Goal: Transaction & Acquisition: Purchase product/service

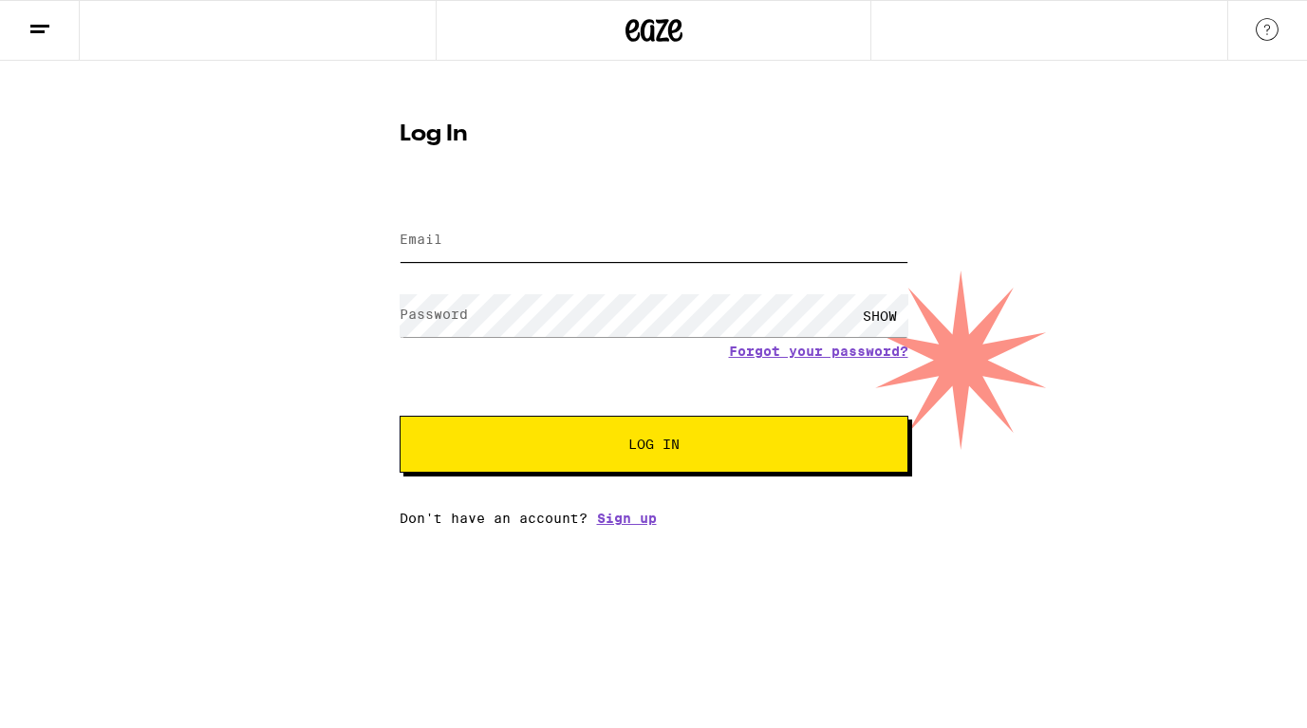
type input "[EMAIL_ADDRESS][DOMAIN_NAME]"
click at [522, 434] on button "Log In" at bounding box center [654, 444] width 509 height 57
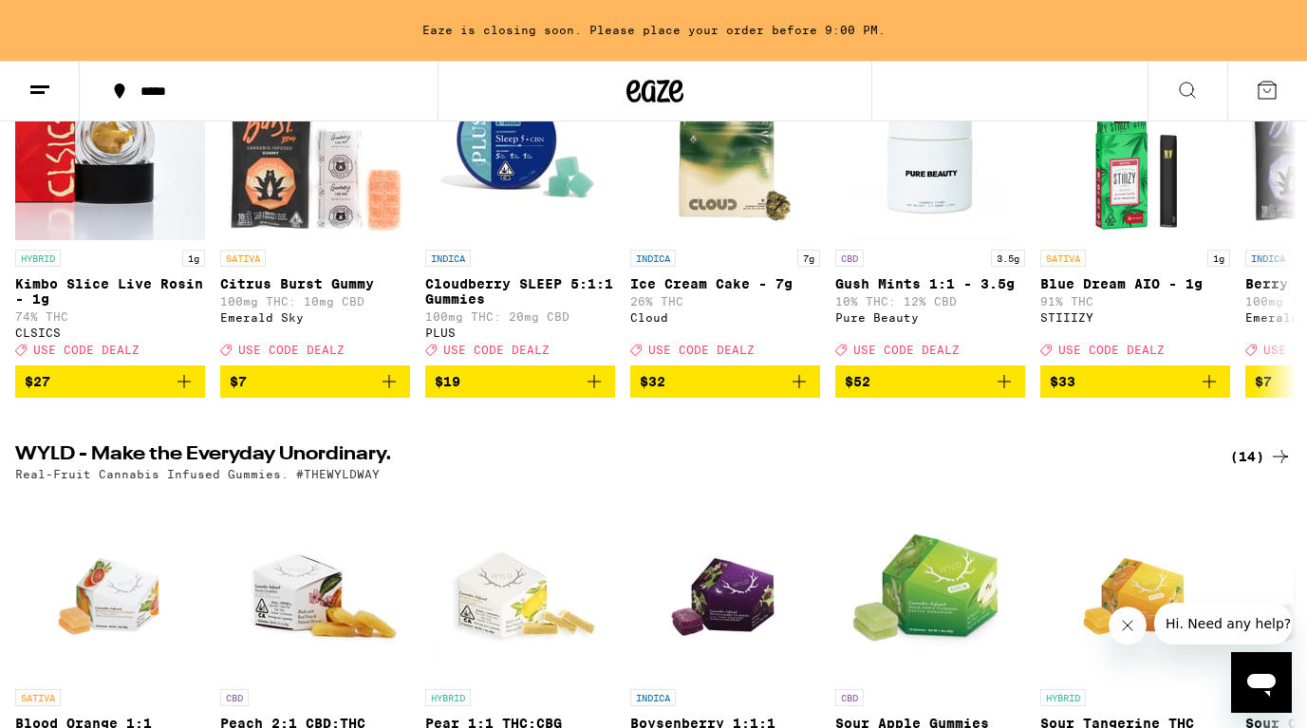
scroll to position [94, 0]
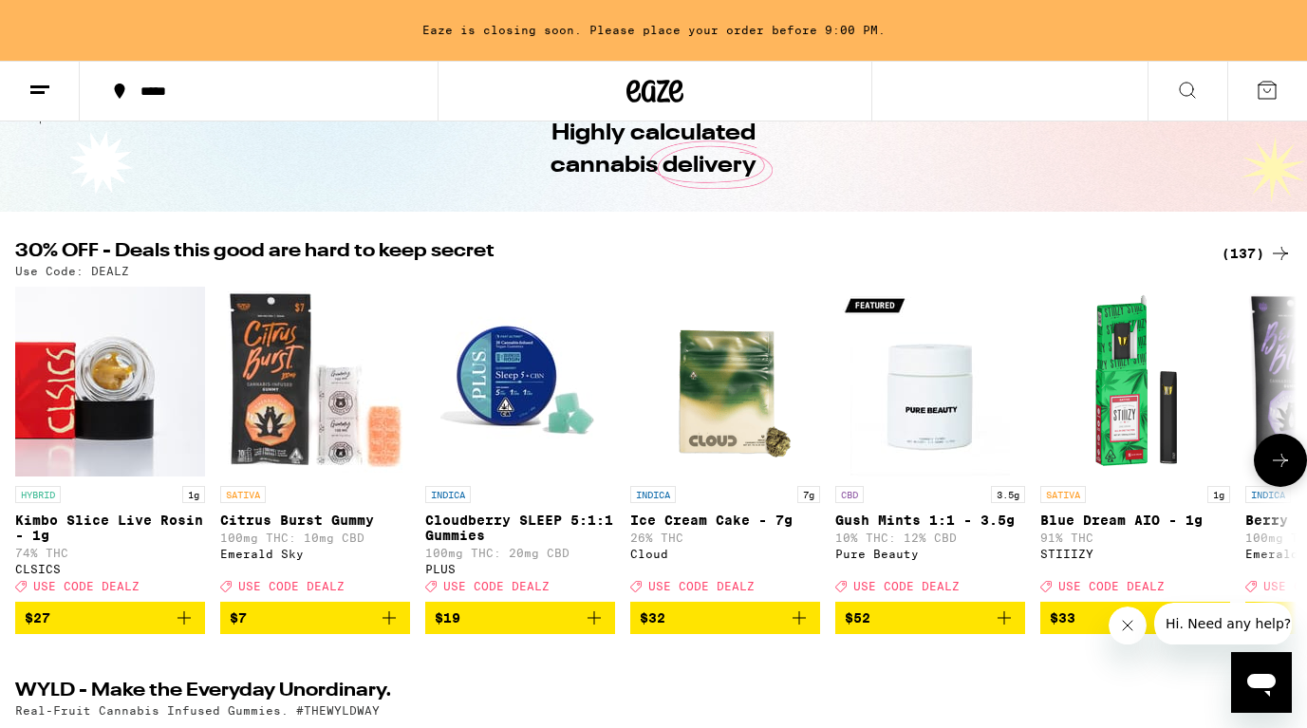
click at [520, 369] on img "Open page for Cloudberry SLEEP 5:1:1 Gummies from PLUS" at bounding box center [520, 382] width 190 height 190
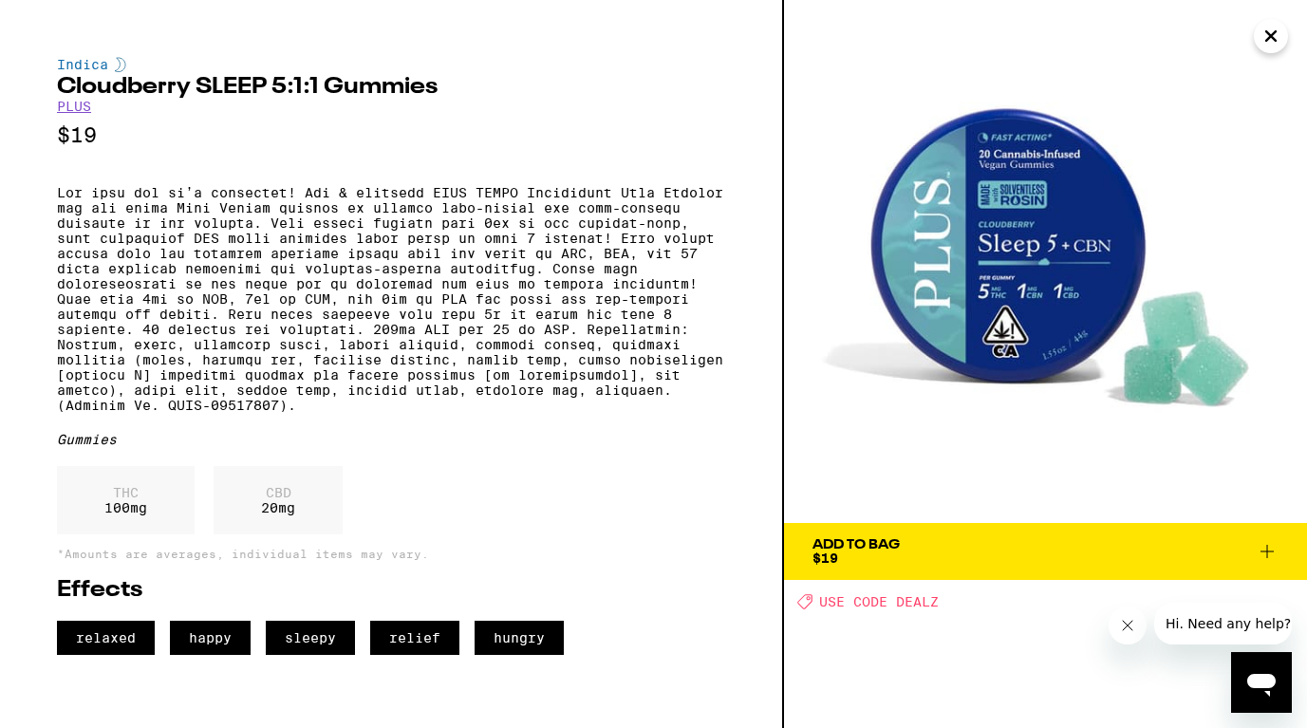
click at [1276, 45] on icon "Close" at bounding box center [1271, 36] width 23 height 28
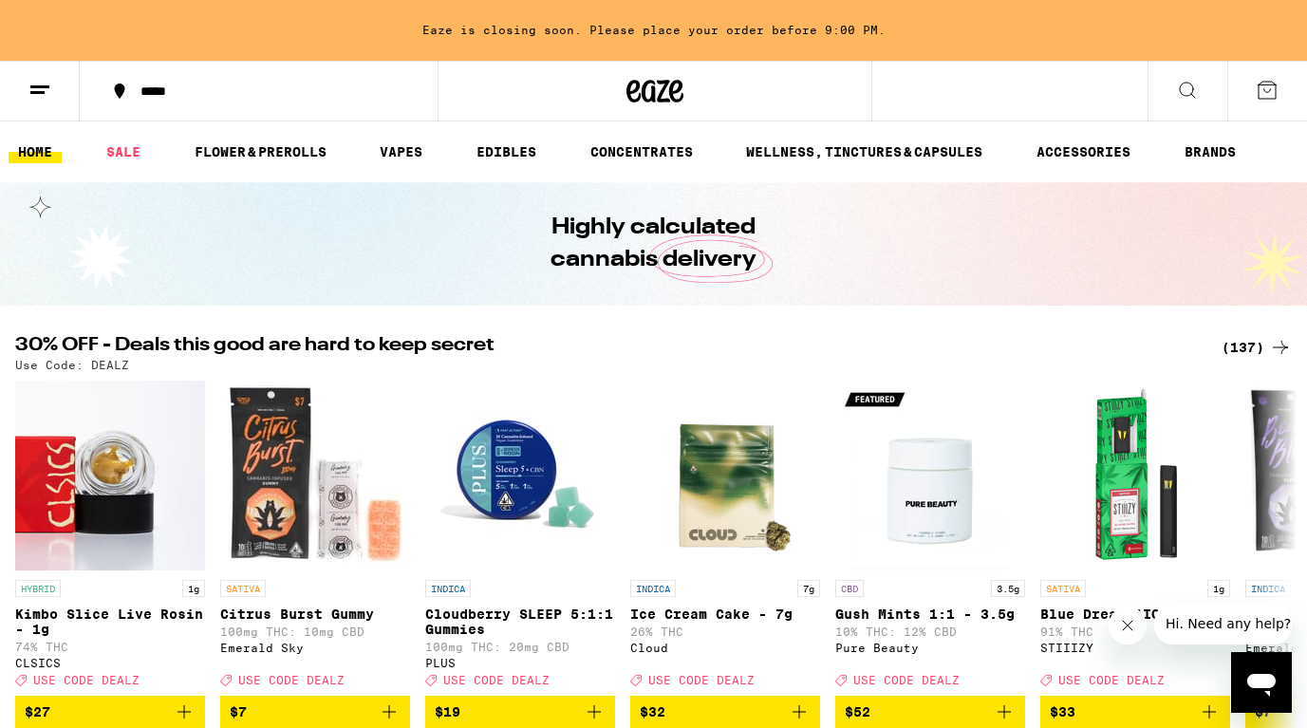
click at [47, 98] on icon at bounding box center [39, 90] width 23 height 23
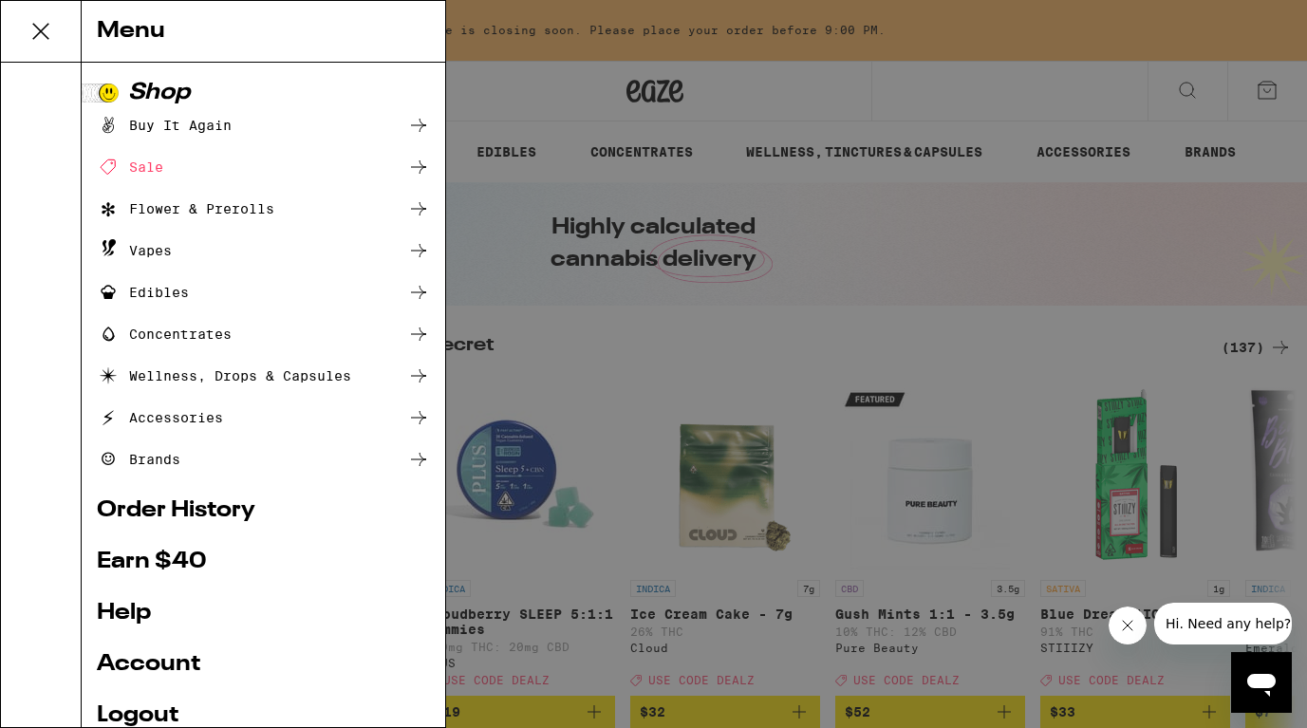
click at [512, 97] on div "Menu Shop Buy It Again Sale Flower & Prerolls Vapes Edibles Concentrates Wellne…" at bounding box center [653, 364] width 1307 height 728
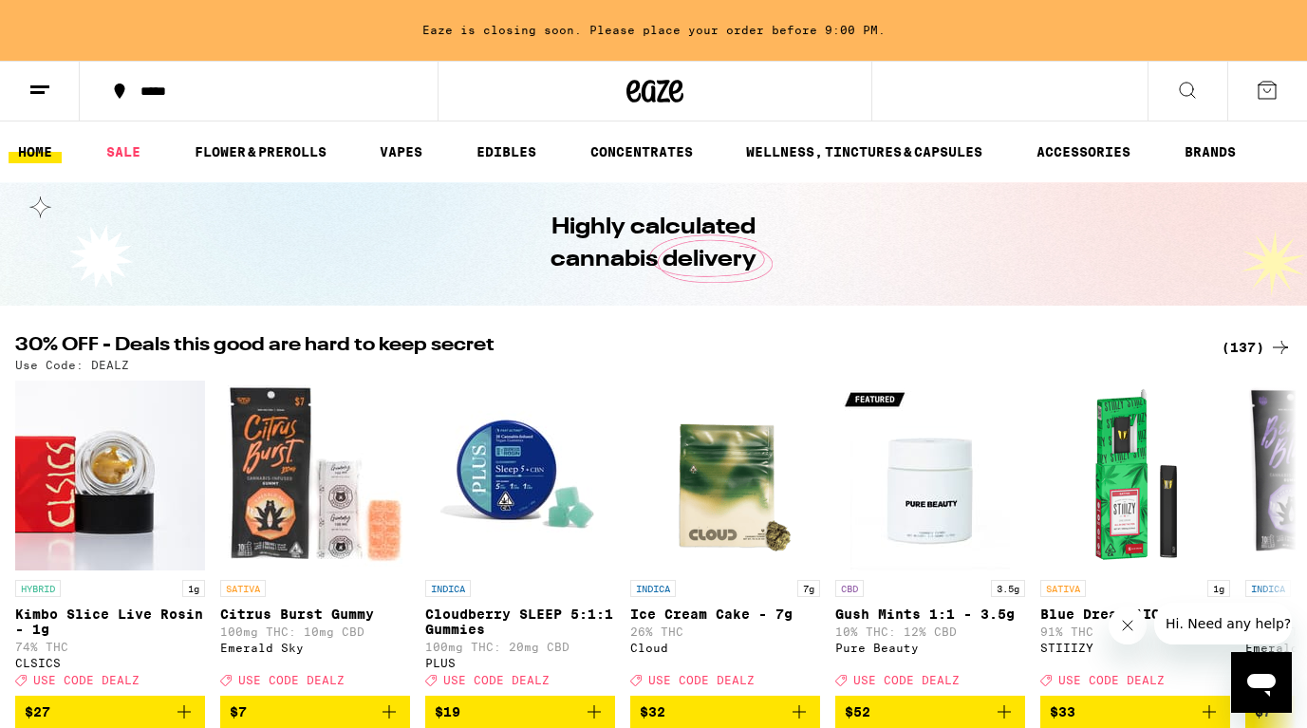
click at [160, 100] on button "*****" at bounding box center [259, 91] width 358 height 57
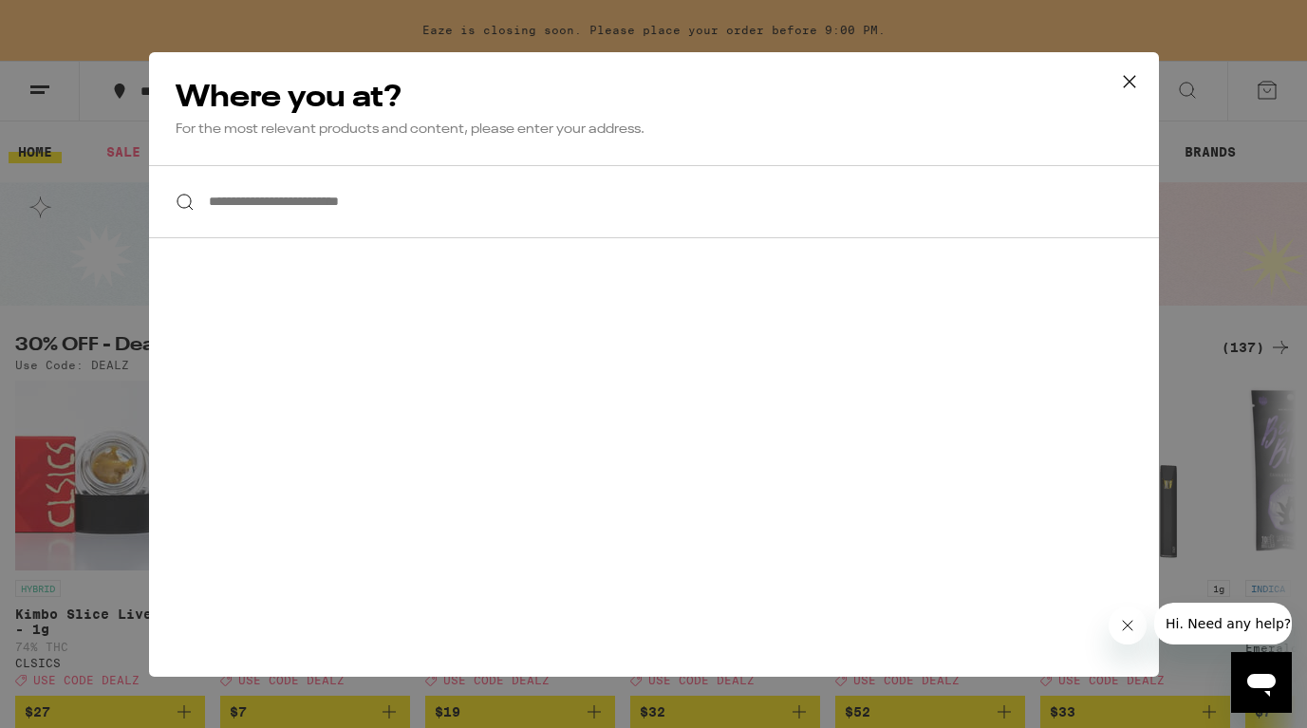
click at [286, 209] on input "**********" at bounding box center [654, 201] width 1010 height 73
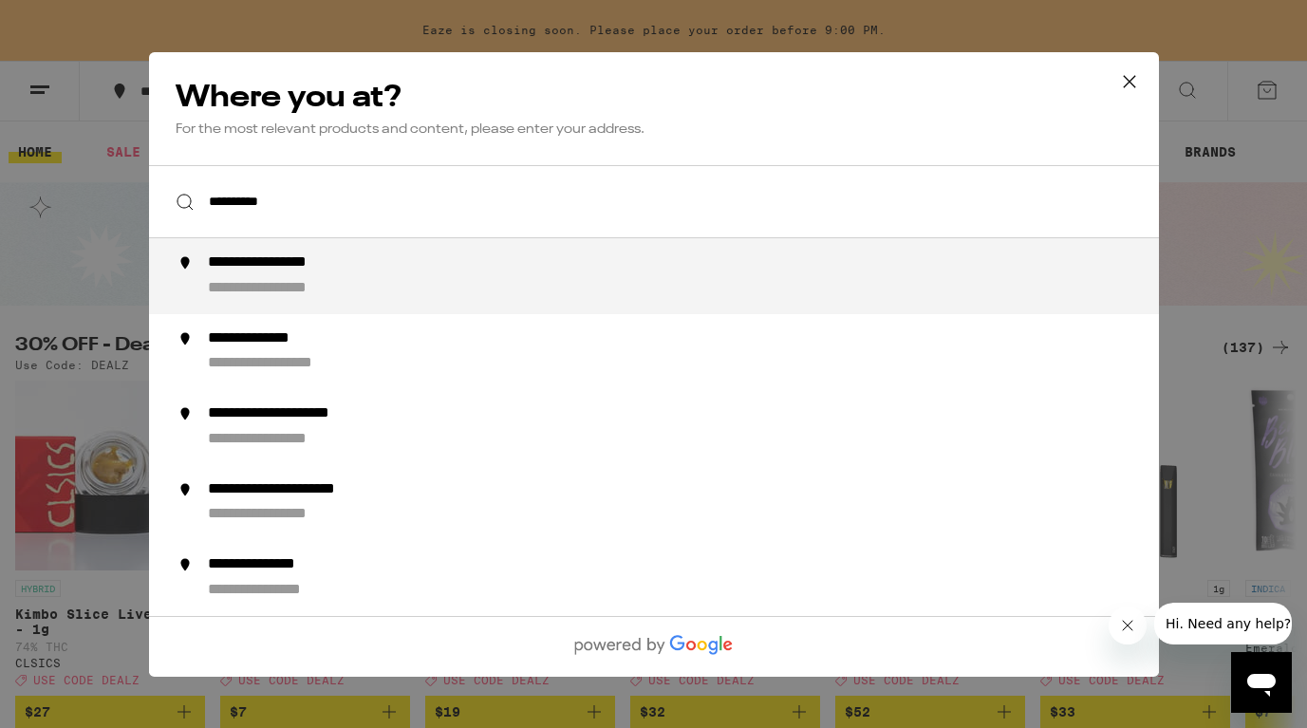
click at [317, 298] on div "**********" at bounding box center [290, 288] width 167 height 20
type input "**********"
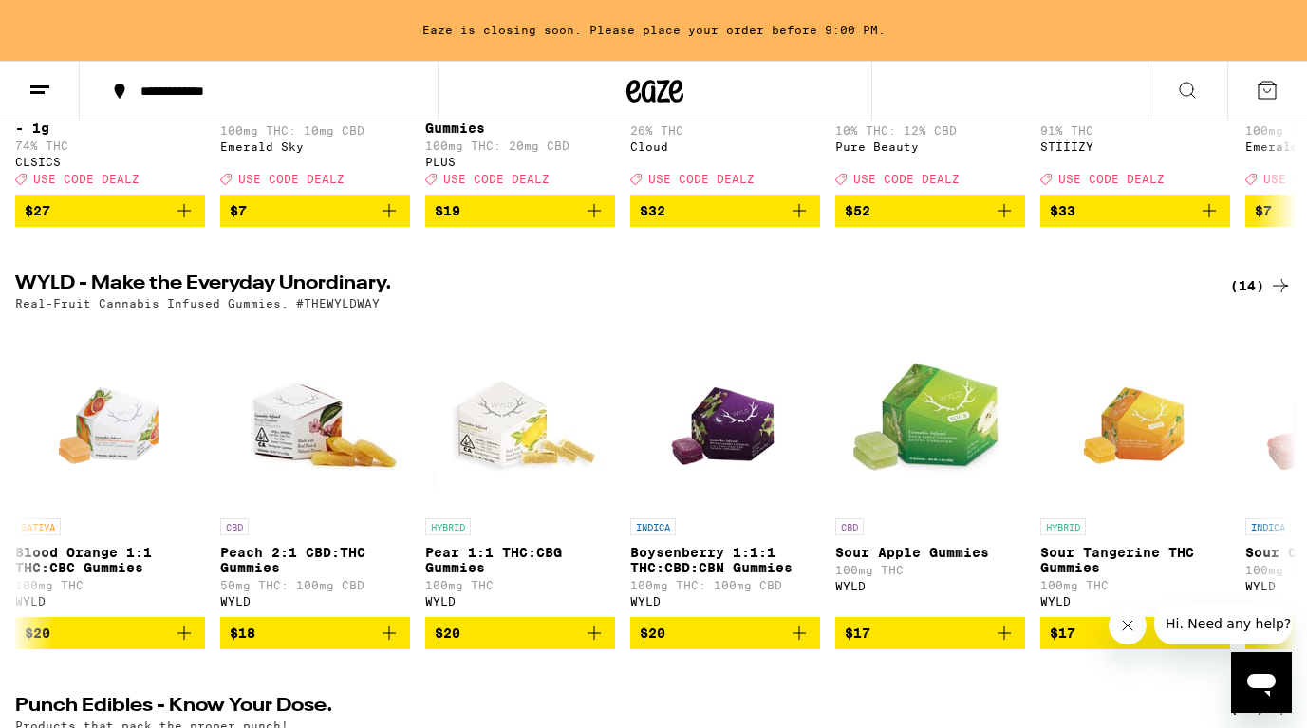
scroll to position [54, 0]
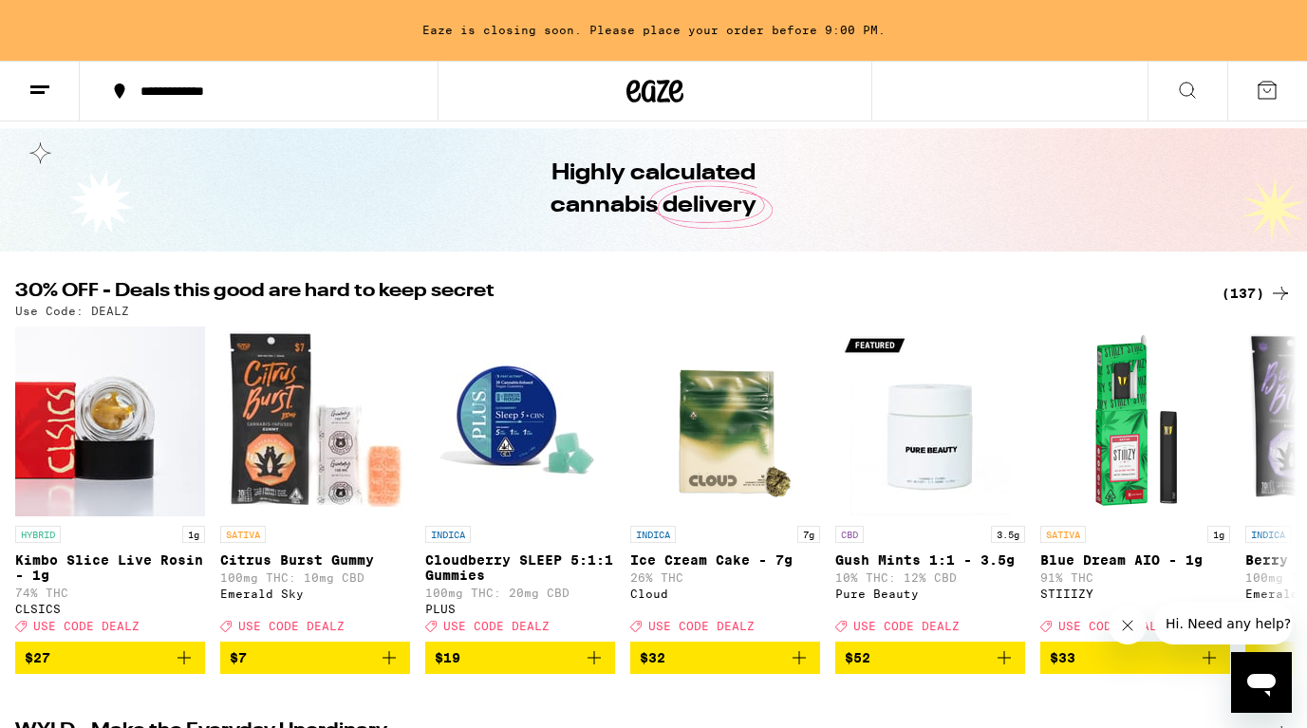
click at [45, 88] on icon at bounding box center [39, 90] width 23 height 23
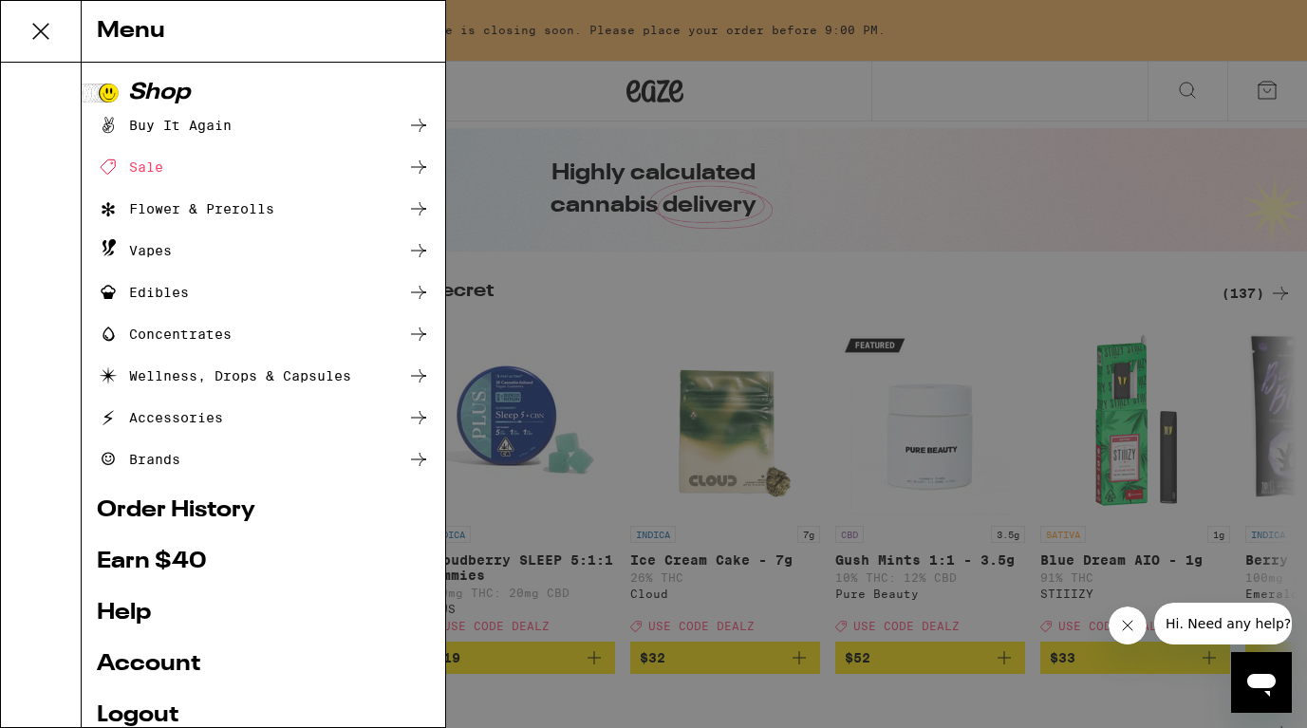
click at [164, 508] on link "Order History" at bounding box center [263, 510] width 333 height 23
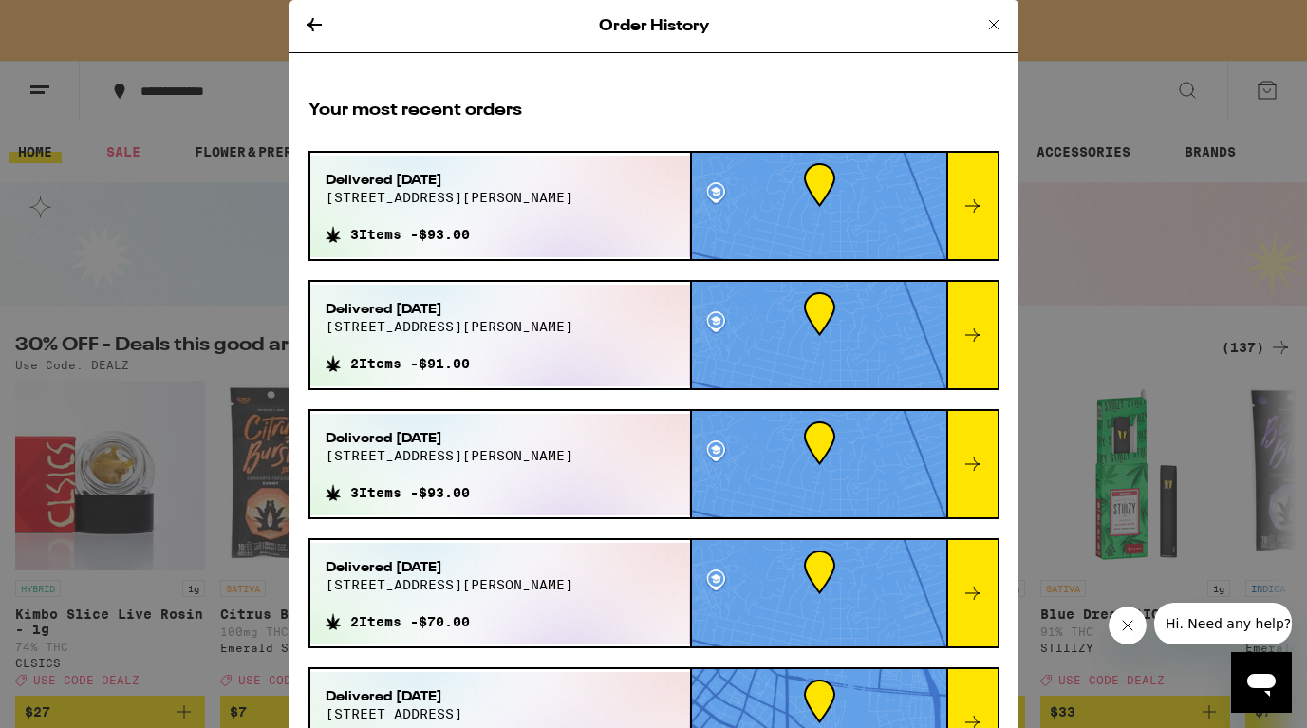
click at [976, 198] on icon at bounding box center [973, 206] width 23 height 23
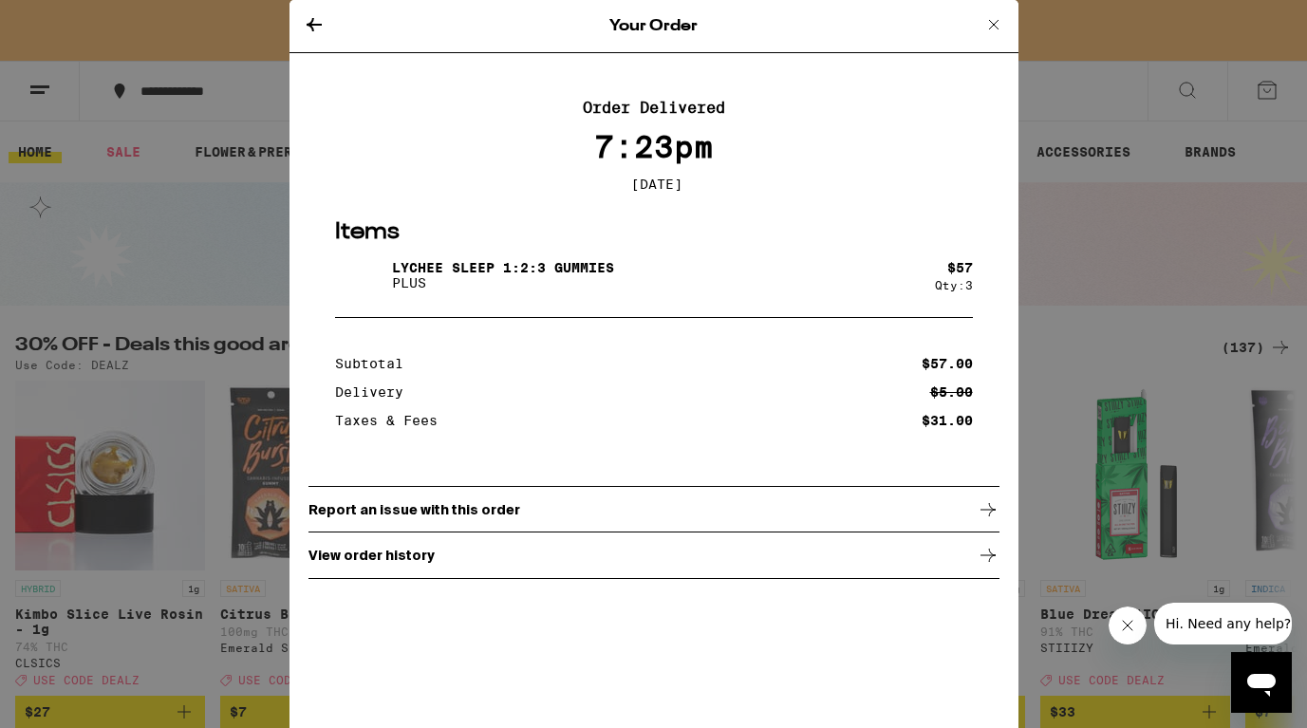
click at [582, 273] on p "Lychee SLEEP 1:2:3 Gummies" at bounding box center [503, 267] width 222 height 15
click at [410, 275] on p "Lychee SLEEP 1:2:3 Gummies" at bounding box center [503, 267] width 222 height 15
click at [310, 23] on icon at bounding box center [314, 24] width 15 height 13
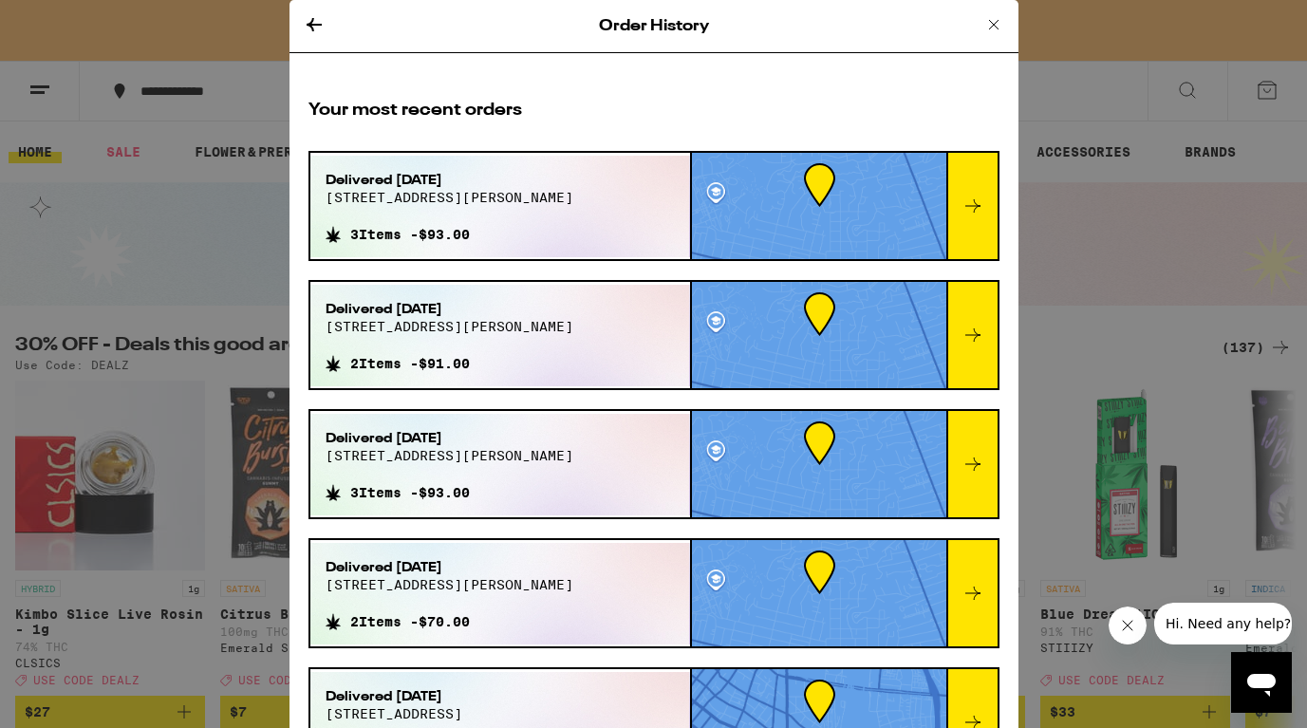
click at [998, 22] on icon at bounding box center [994, 24] width 23 height 23
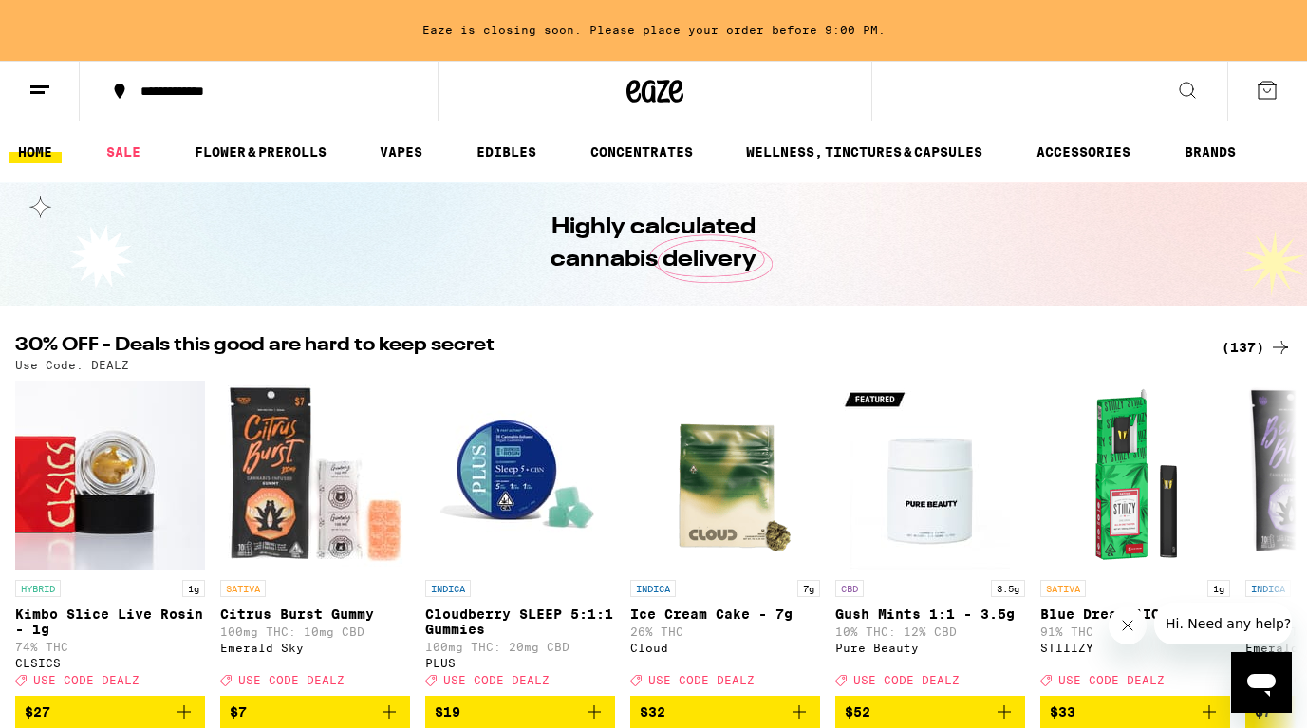
click at [1188, 91] on icon at bounding box center [1187, 90] width 23 height 23
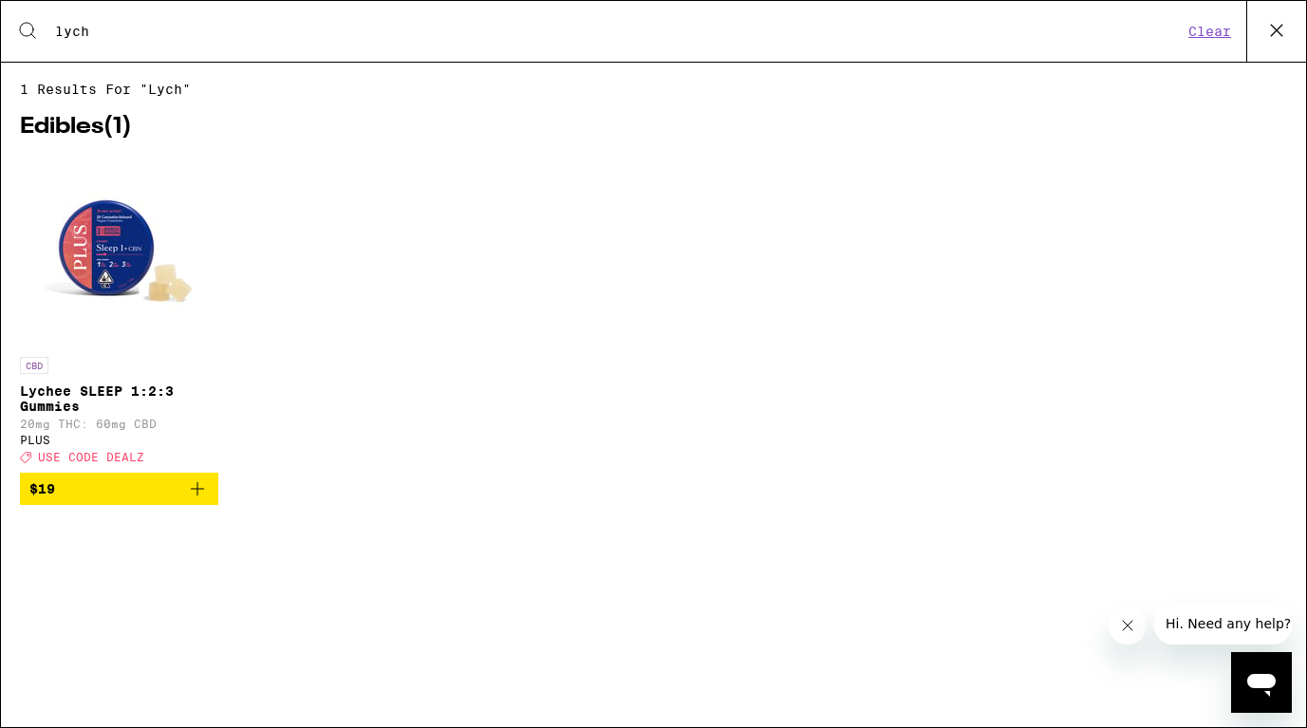
type input "lych"
click at [105, 267] on img "Open page for Lychee SLEEP 1:2:3 Gummies from PLUS" at bounding box center [120, 253] width 190 height 190
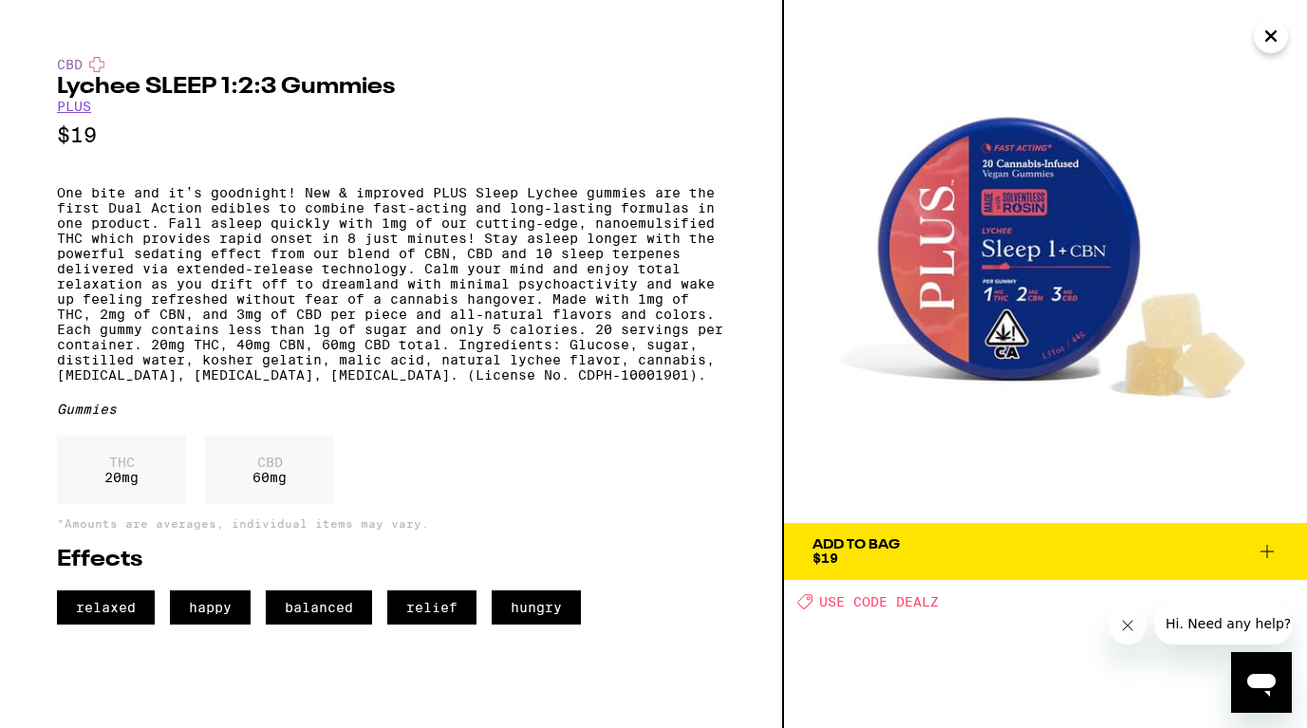
click at [897, 541] on div "Add To Bag" at bounding box center [856, 544] width 87 height 13
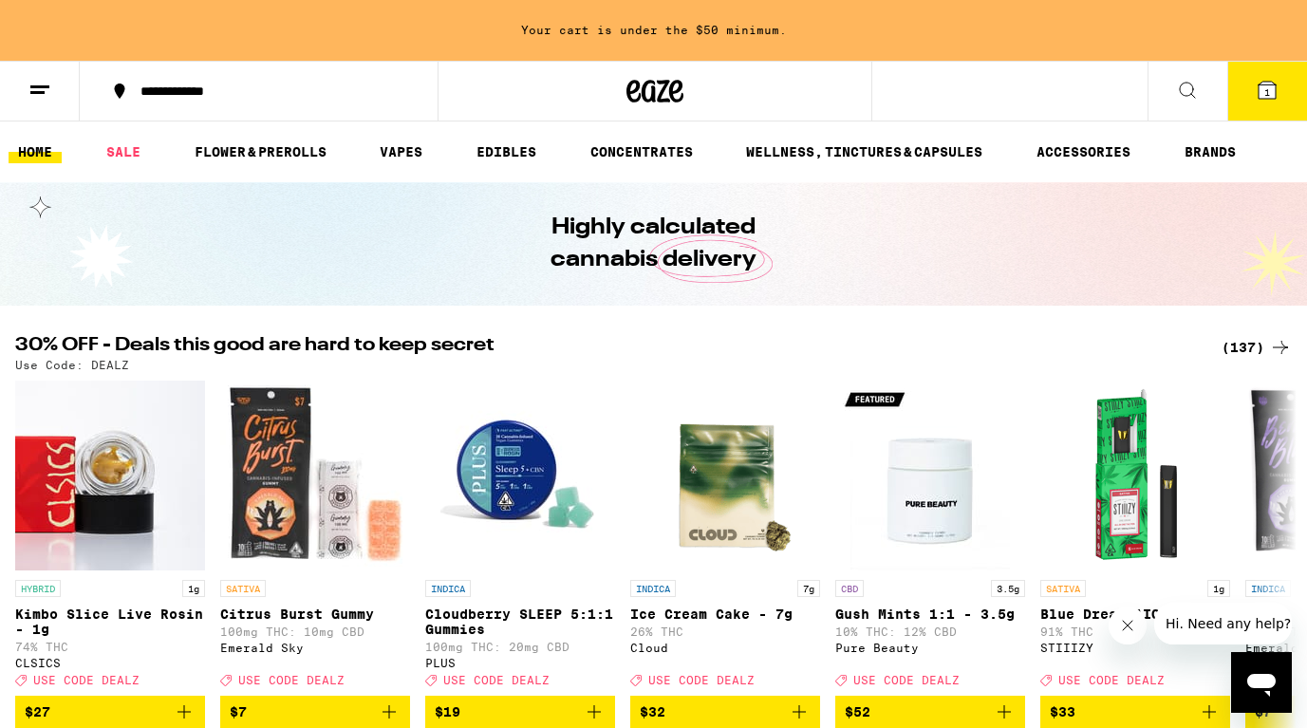
click at [1267, 91] on span "1" at bounding box center [1268, 91] width 6 height 11
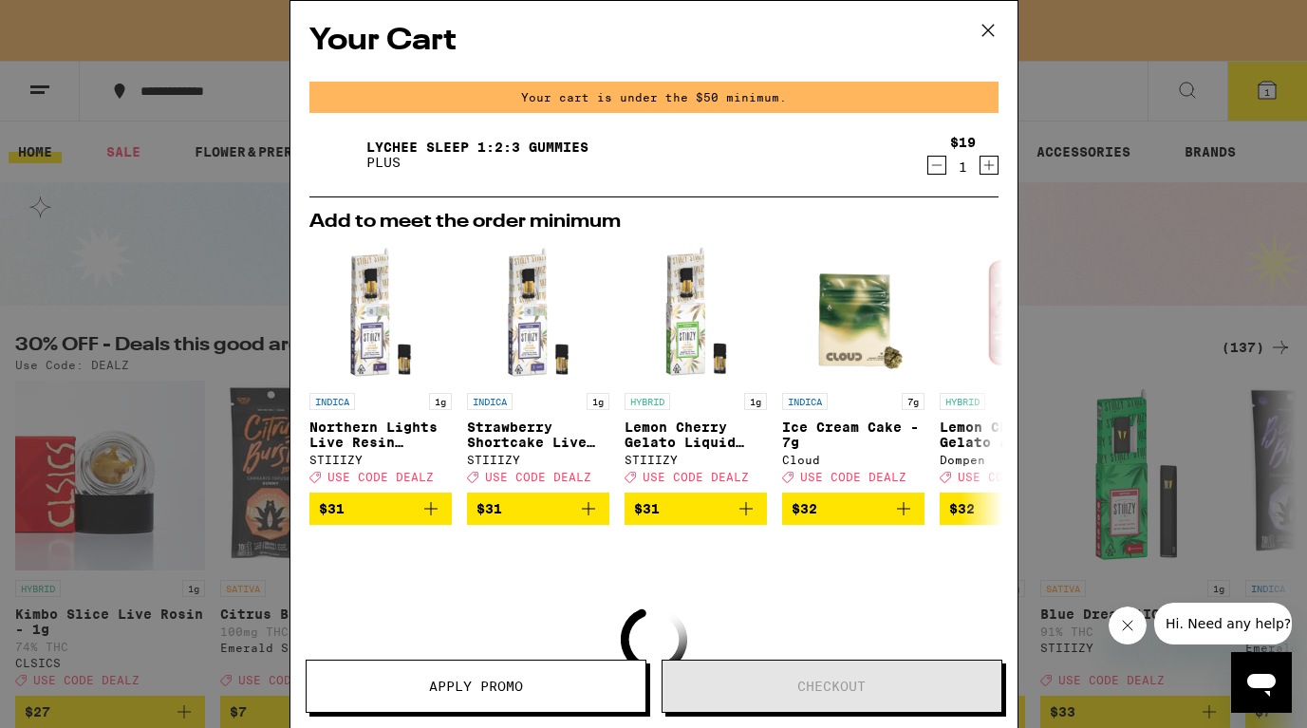
click at [993, 167] on icon "Increment" at bounding box center [989, 165] width 10 height 10
click at [991, 170] on icon "Increment" at bounding box center [989, 165] width 17 height 23
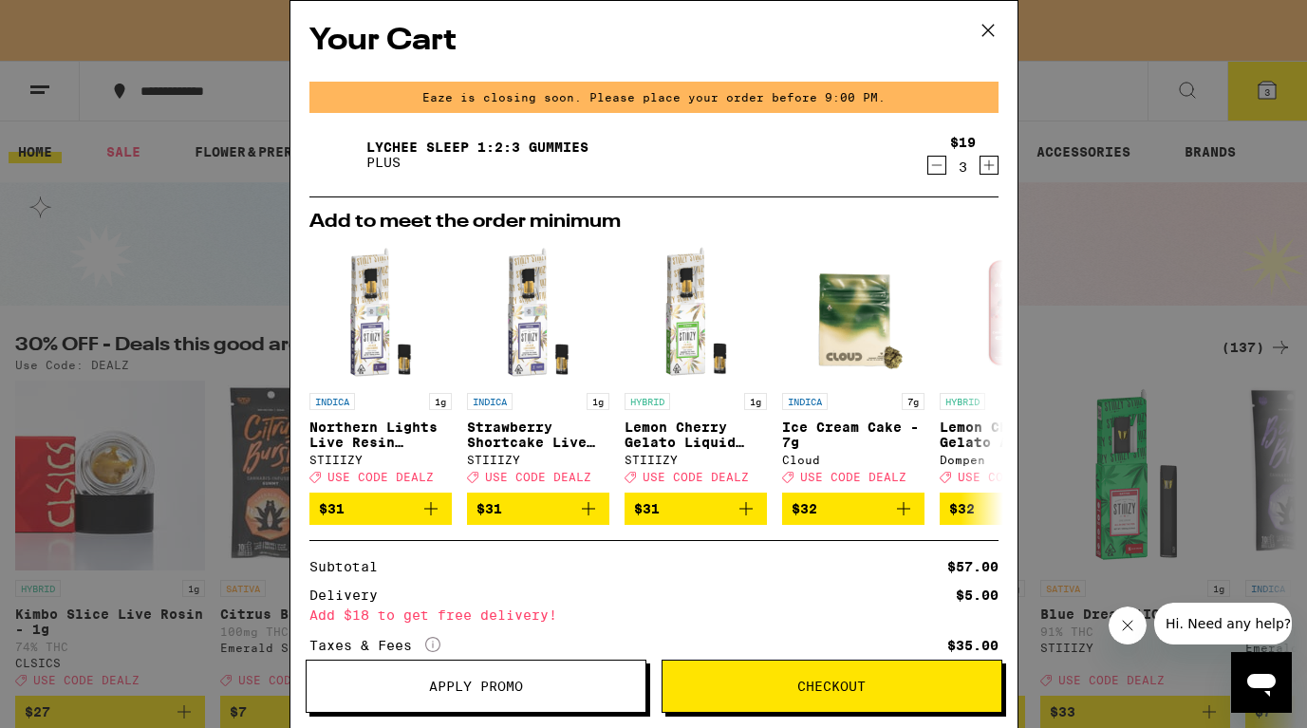
click at [933, 166] on icon "Decrement" at bounding box center [937, 165] width 17 height 23
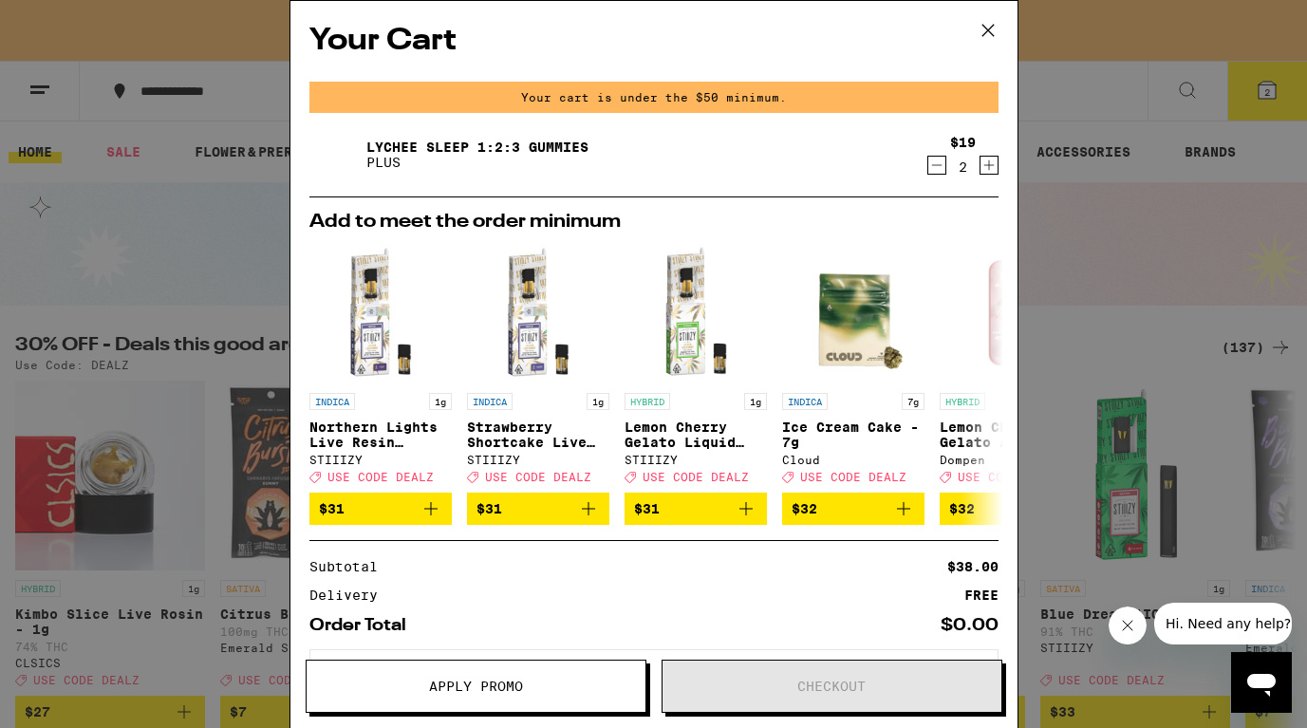
click at [987, 175] on icon "Increment" at bounding box center [989, 165] width 17 height 23
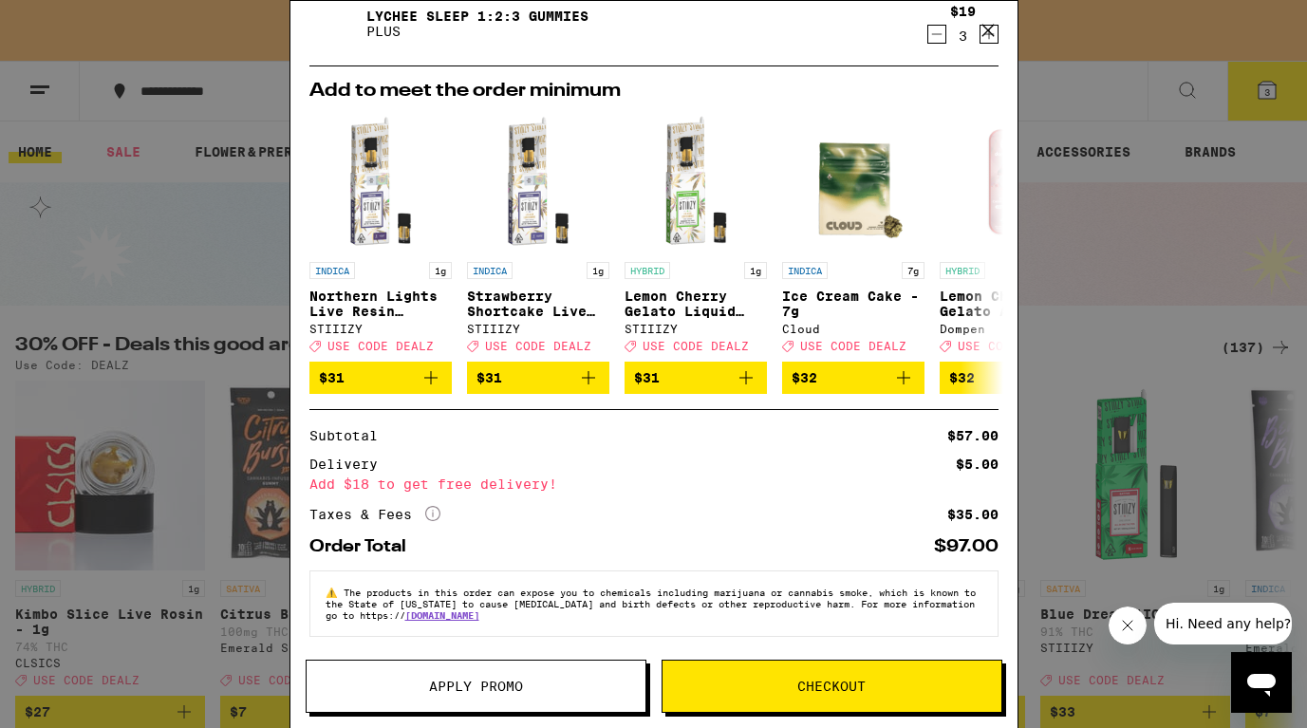
scroll to position [144, 0]
click at [533, 693] on button "Apply Promo" at bounding box center [476, 686] width 341 height 53
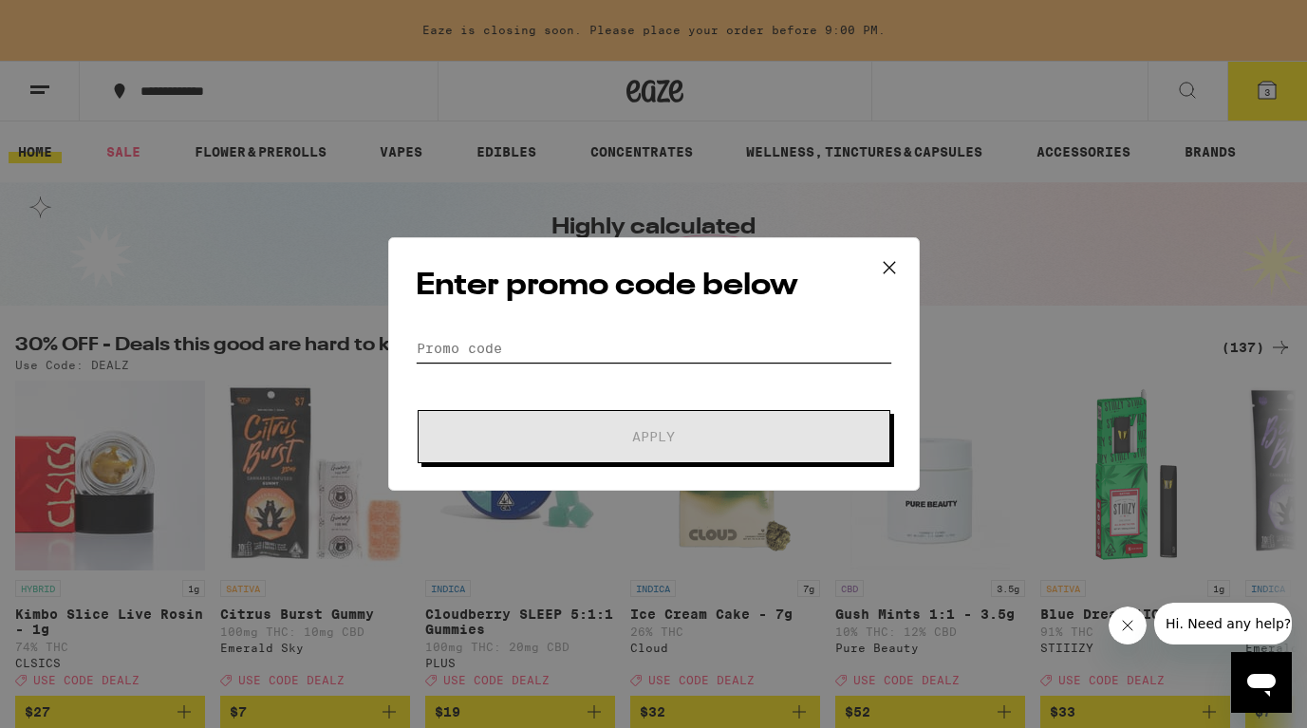
click at [551, 344] on input "Promo Code" at bounding box center [654, 348] width 477 height 28
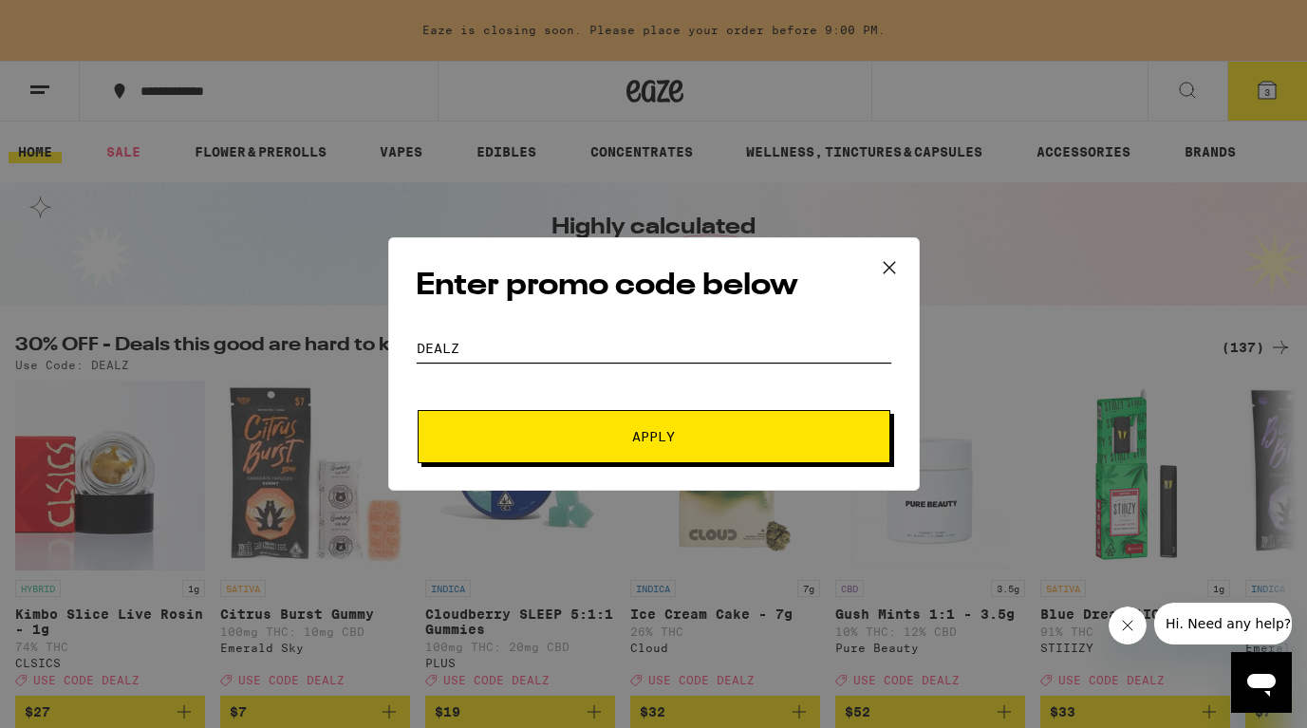
type input "dealz"
click at [518, 422] on button "Apply" at bounding box center [654, 436] width 473 height 53
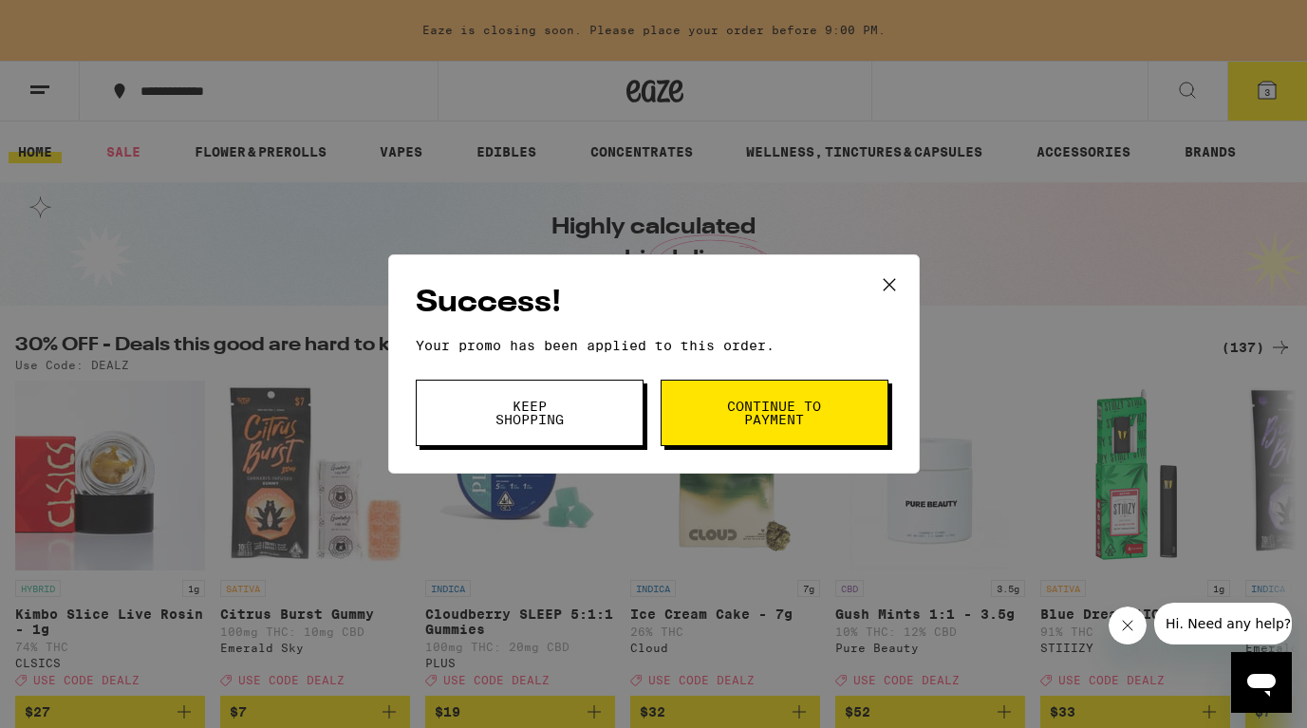
click at [755, 420] on span "Continue to payment" at bounding box center [774, 413] width 97 height 27
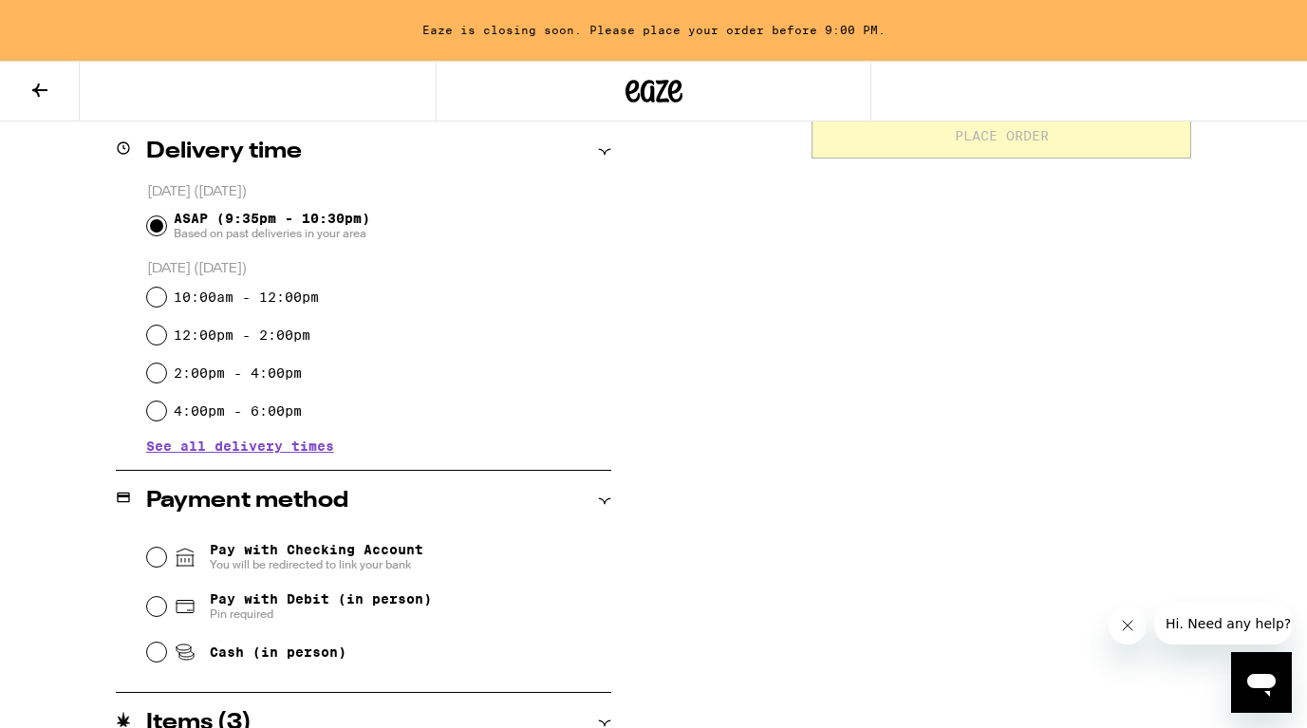
scroll to position [565, 0]
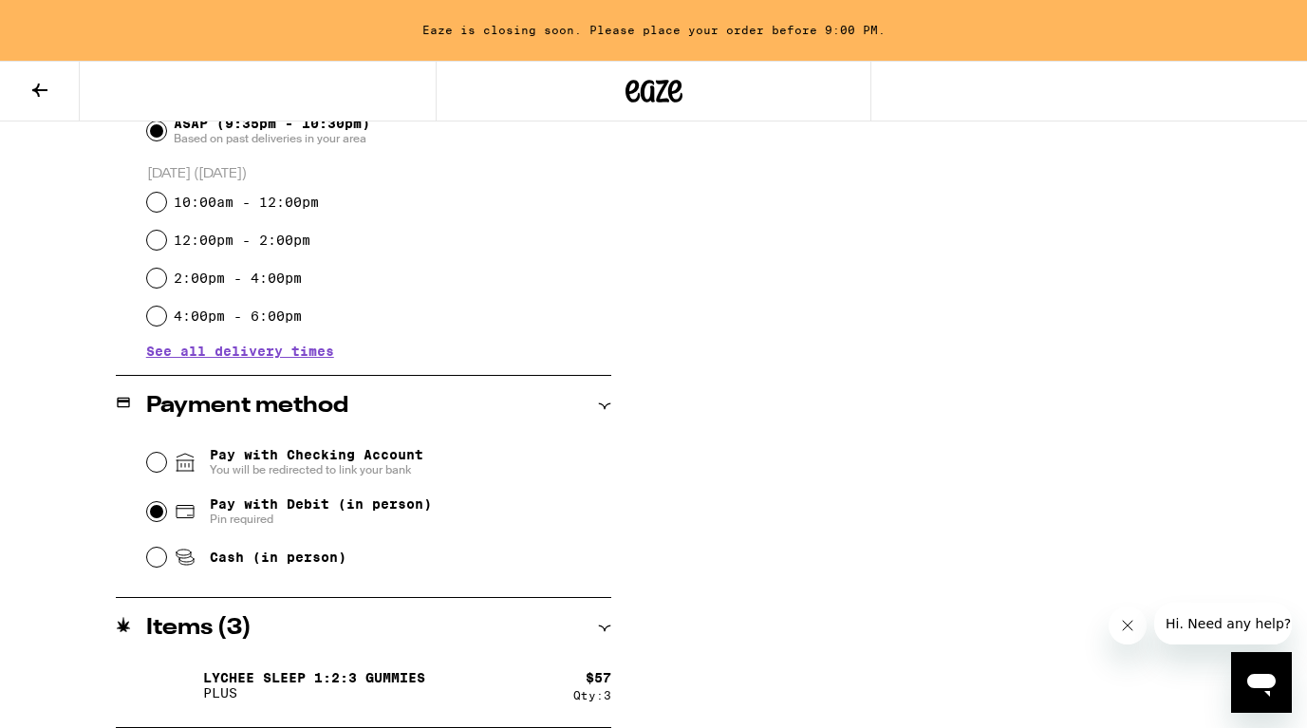
click at [158, 516] on input "Pay with Debit (in person) Pin required" at bounding box center [156, 511] width 19 height 19
radio input "true"
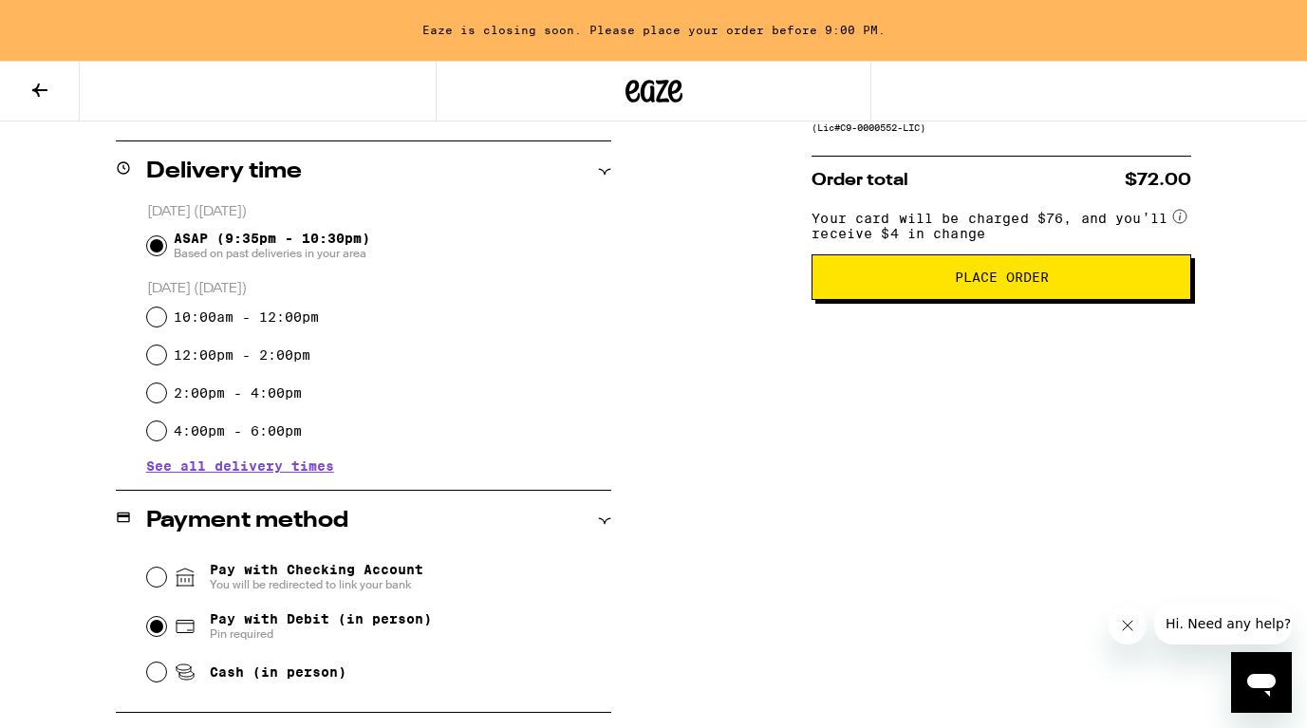
scroll to position [457, 0]
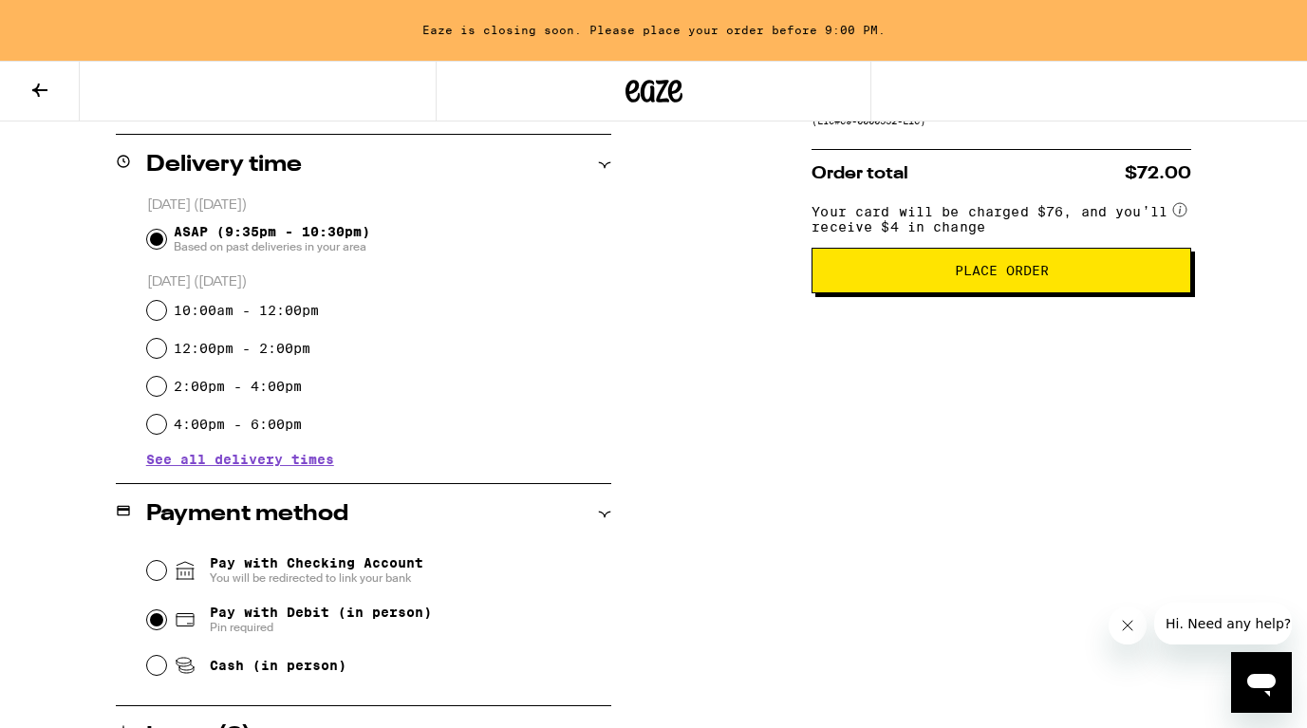
click at [1038, 277] on span "Place Order" at bounding box center [1002, 270] width 94 height 13
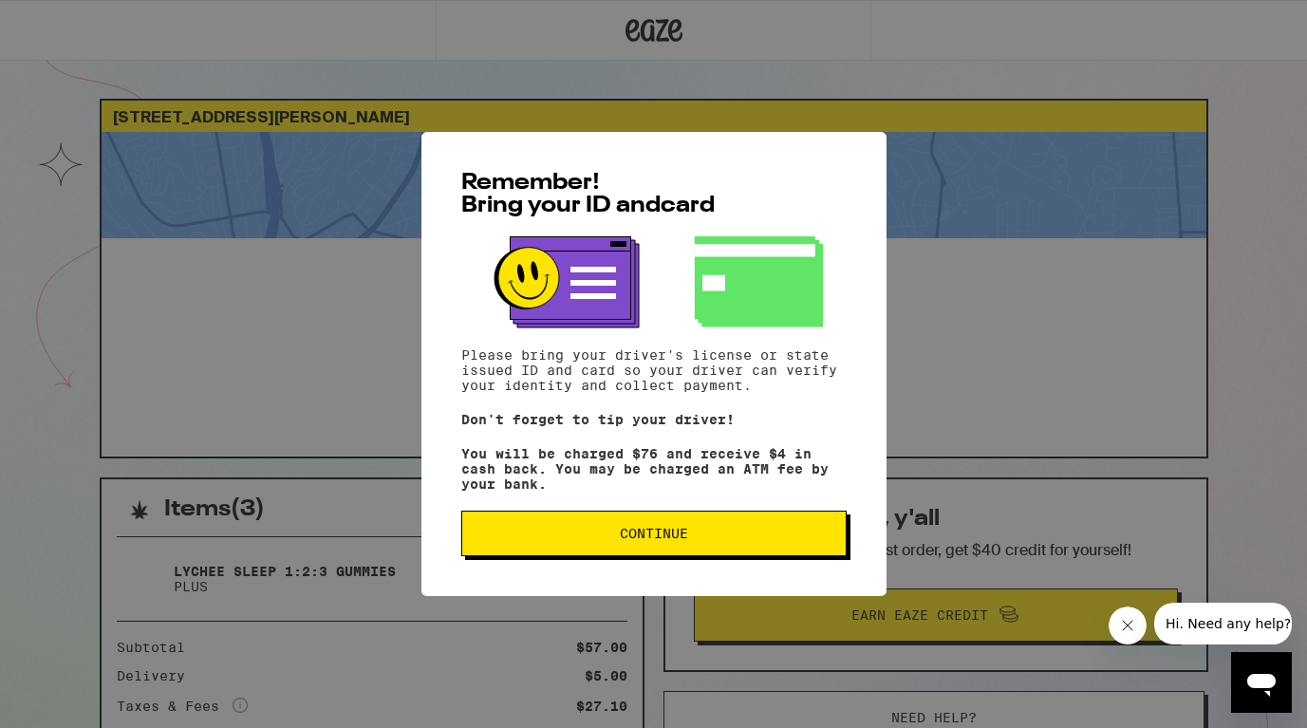
click at [644, 540] on span "Continue" at bounding box center [654, 533] width 68 height 13
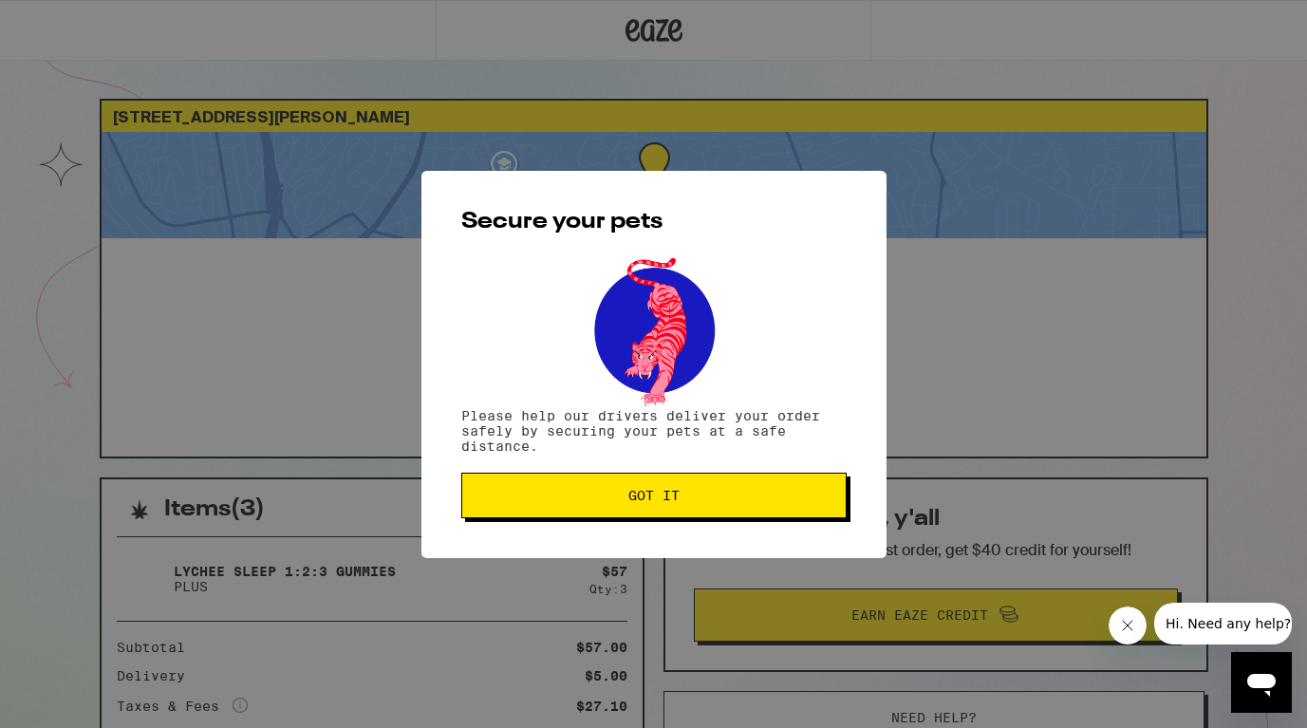
click at [671, 472] on div "Secure your pets Please help our drivers deliver your order safely by securing …" at bounding box center [654, 364] width 465 height 387
click at [687, 502] on span "Got it" at bounding box center [654, 495] width 353 height 13
